Goal: Task Accomplishment & Management: Manage account settings

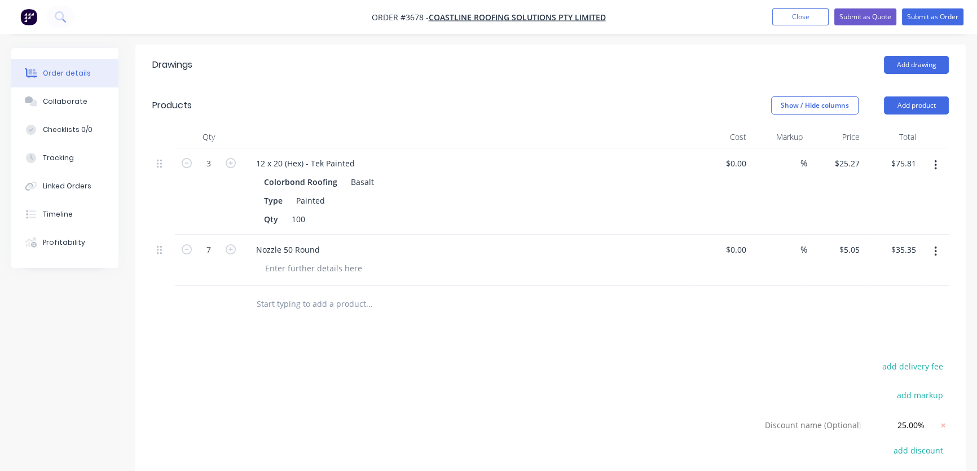
scroll to position [265, 0]
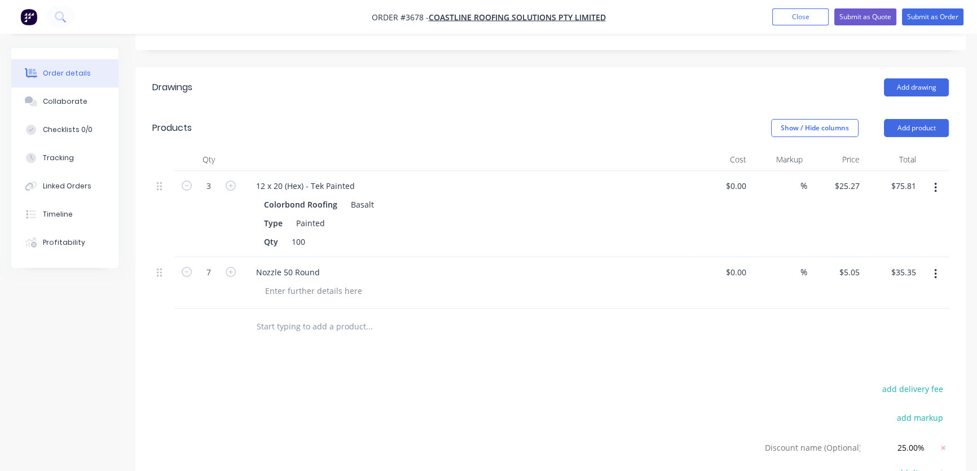
click at [936, 183] on icon "button" at bounding box center [935, 188] width 2 height 10
click at [876, 254] on div "Exclude from tax" at bounding box center [895, 262] width 87 height 16
click at [931, 264] on button "button" at bounding box center [936, 274] width 27 height 20
click at [875, 318] on div "Exclude from tax" at bounding box center [895, 326] width 87 height 16
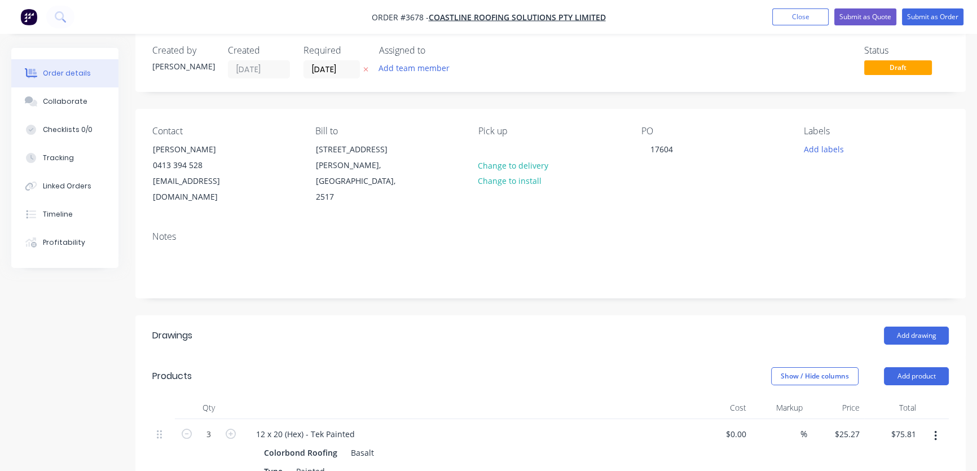
scroll to position [0, 0]
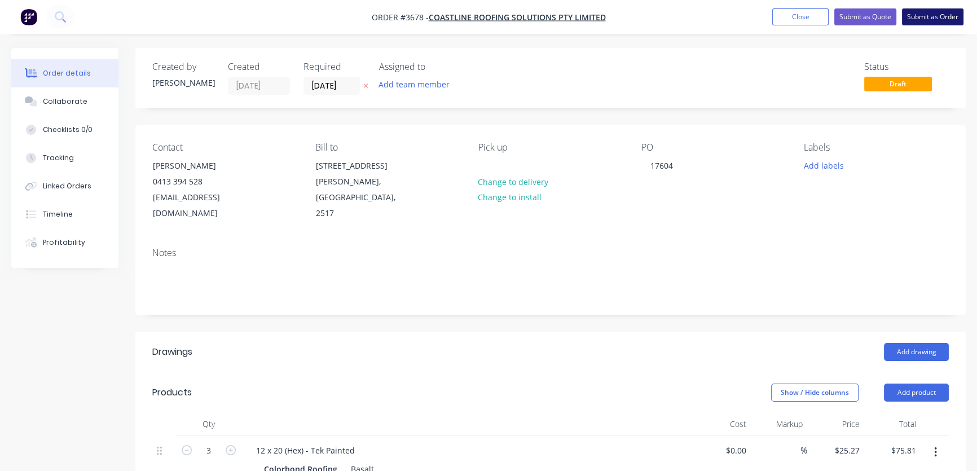
click at [931, 16] on button "Submit as Order" at bounding box center [933, 16] width 62 height 17
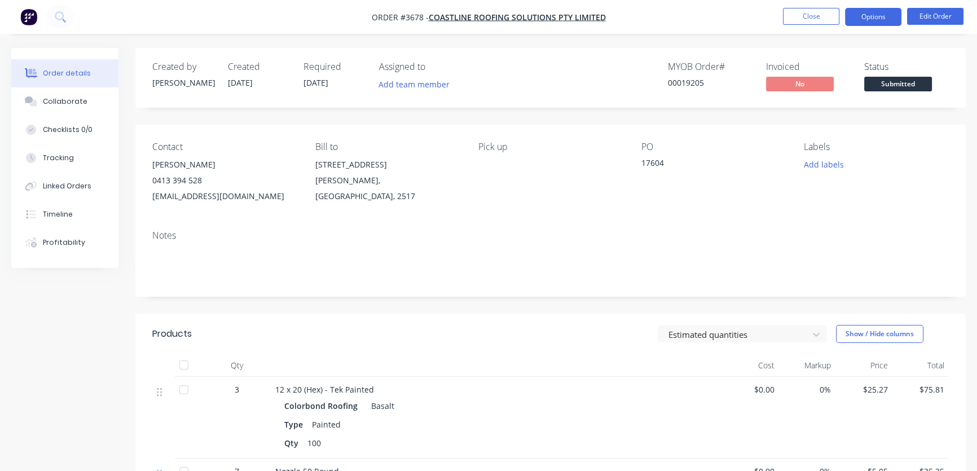
click at [880, 15] on button "Options" at bounding box center [873, 17] width 56 height 18
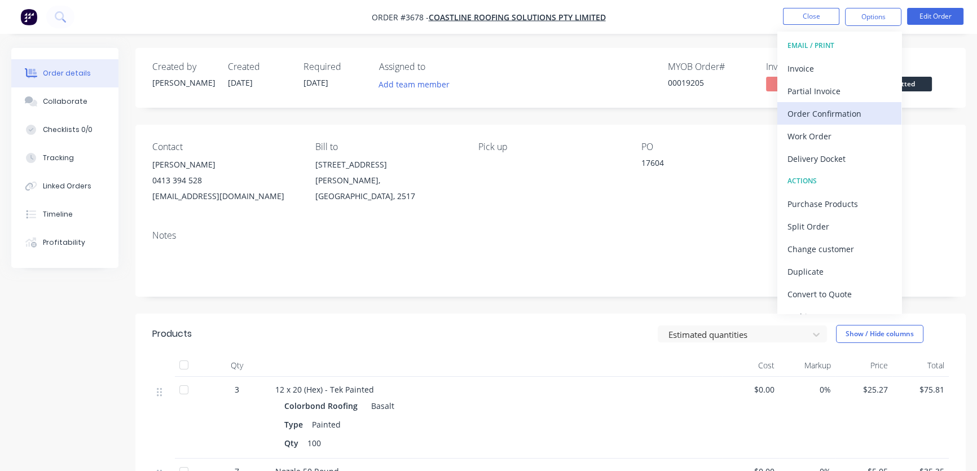
click at [820, 113] on div "Order Confirmation" at bounding box center [840, 114] width 104 height 16
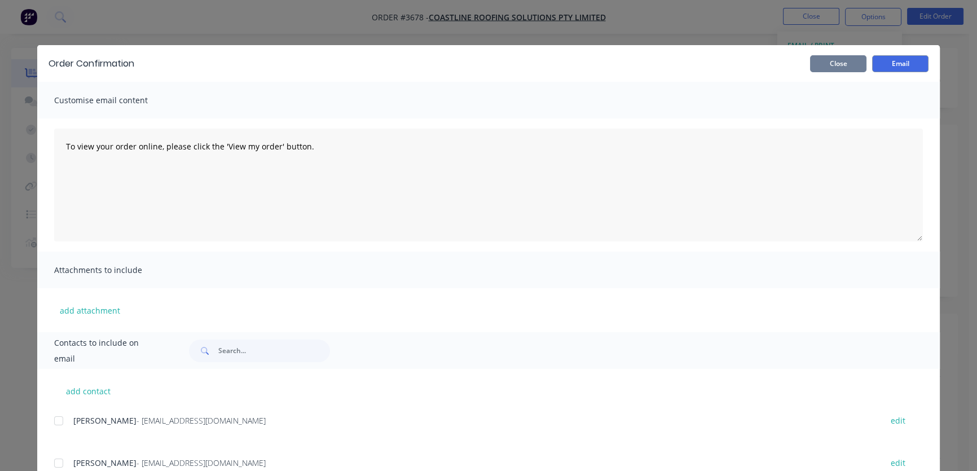
click at [830, 60] on button "Close" at bounding box center [838, 63] width 56 height 17
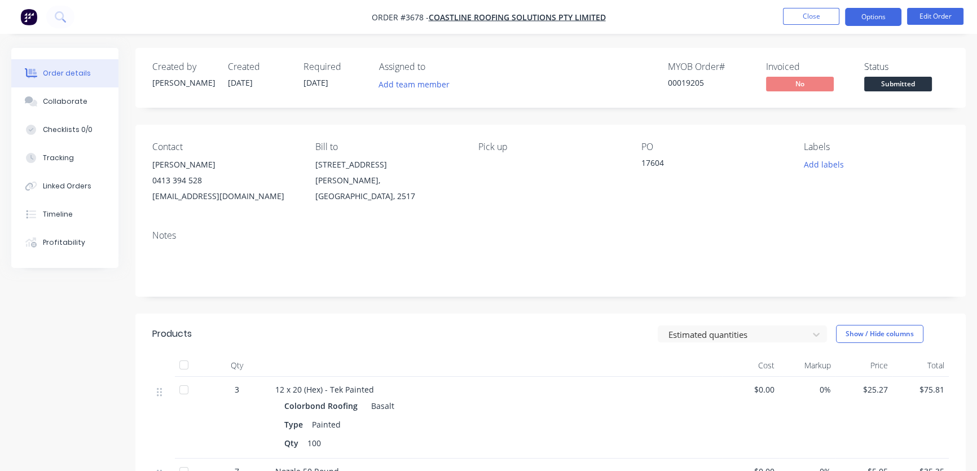
click at [878, 16] on button "Options" at bounding box center [873, 17] width 56 height 18
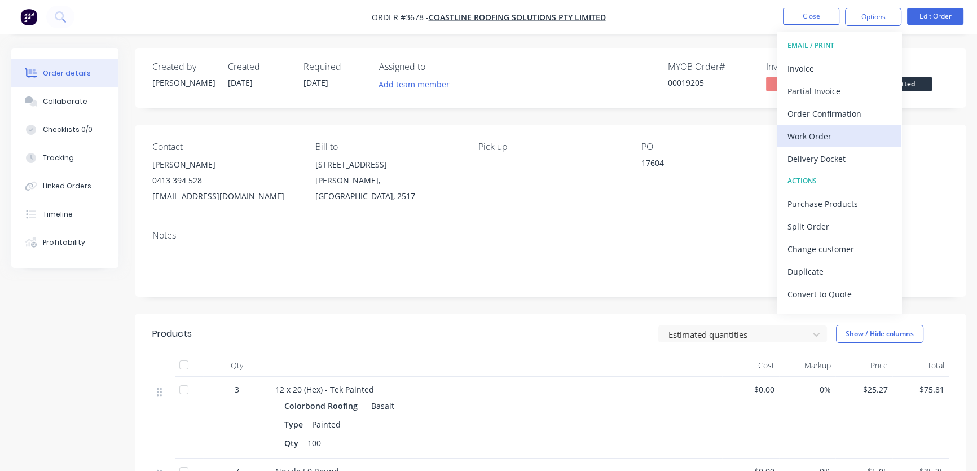
click at [837, 134] on div "Work Order" at bounding box center [840, 136] width 104 height 16
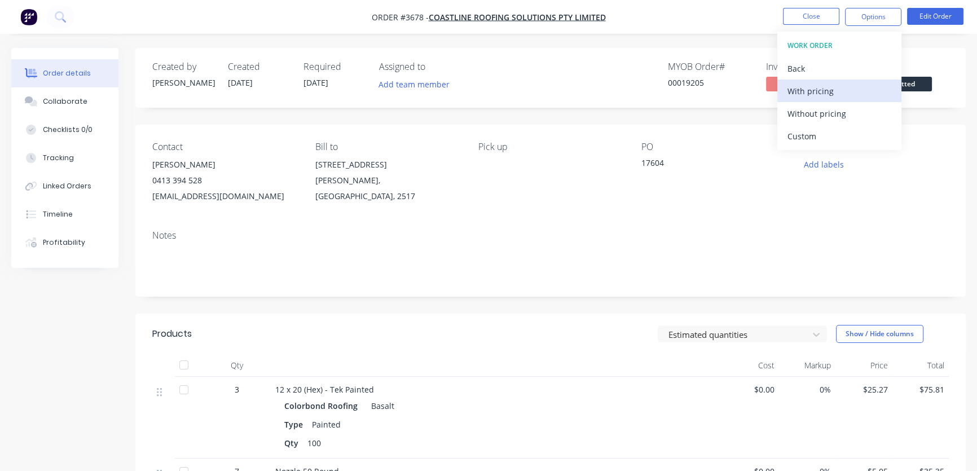
click at [828, 96] on div "With pricing" at bounding box center [840, 91] width 104 height 16
